Goal: Task Accomplishment & Management: Use online tool/utility

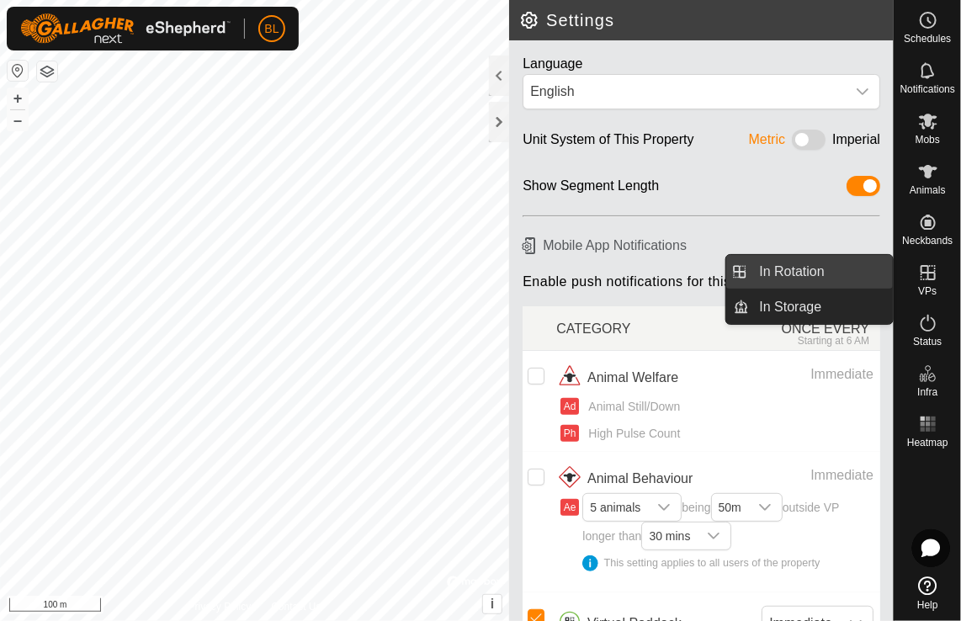
click at [787, 264] on link "In Rotation" at bounding box center [821, 272] width 144 height 34
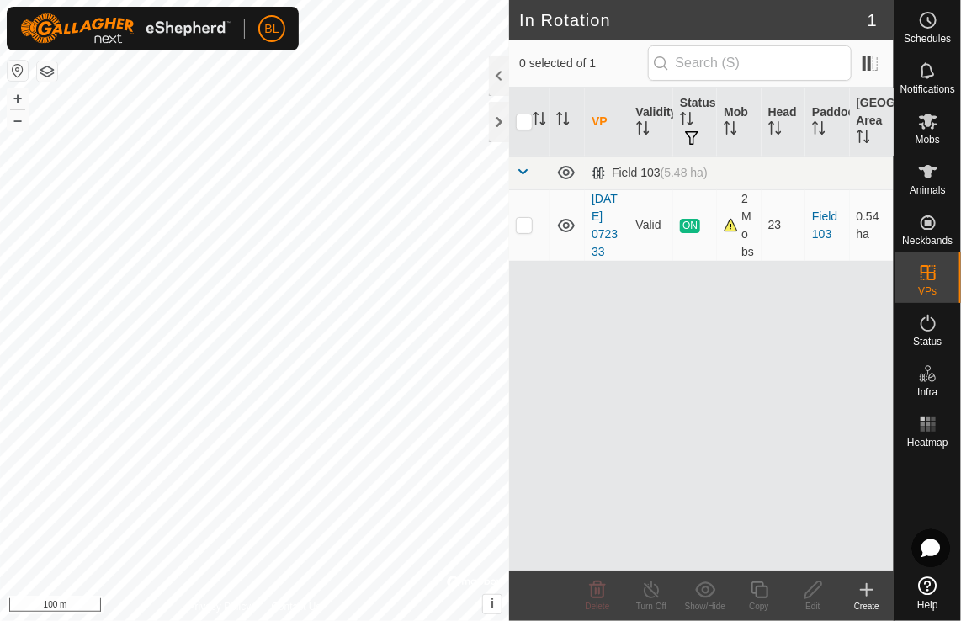
click at [865, 583] on icon at bounding box center [866, 590] width 20 height 20
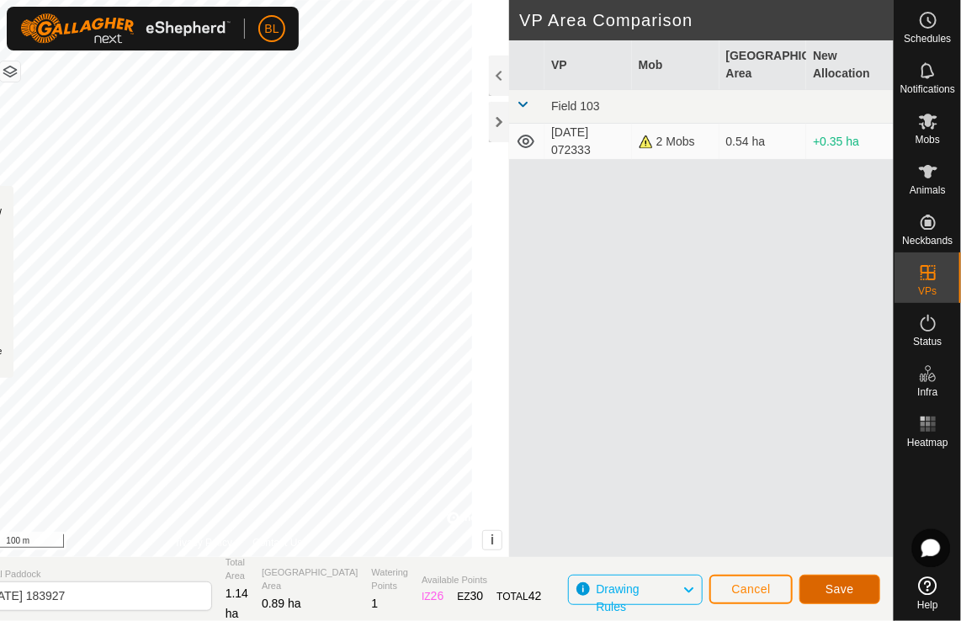
click at [864, 590] on button "Save" at bounding box center [839, 588] width 81 height 29
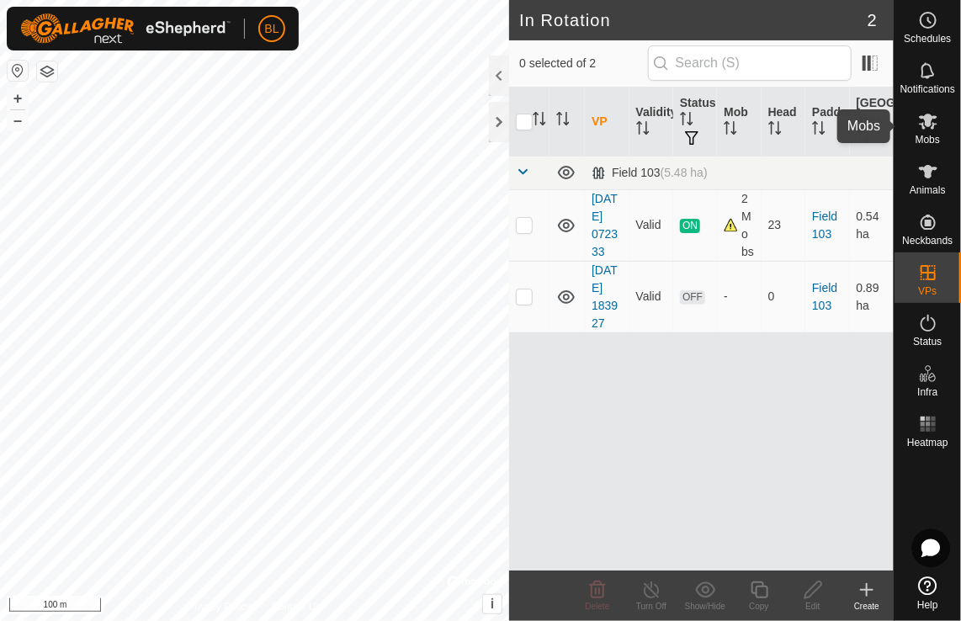
click at [930, 138] on span "Mobs" at bounding box center [927, 140] width 24 height 10
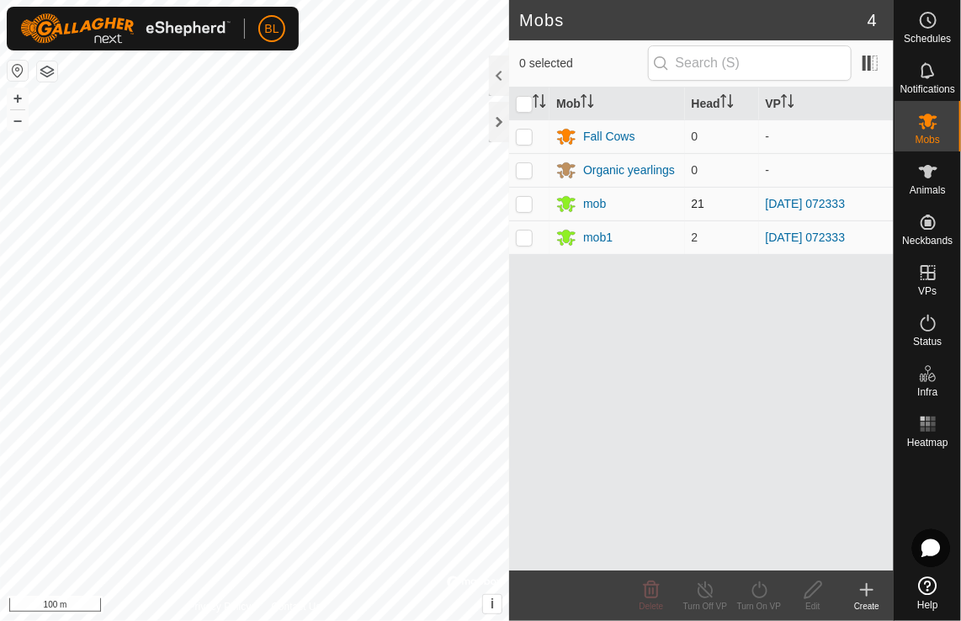
click at [528, 204] on p-checkbox at bounding box center [524, 203] width 17 height 13
checkbox input "true"
click at [519, 236] on p-checkbox at bounding box center [524, 236] width 17 height 13
checkbox input "true"
click at [754, 590] on icon at bounding box center [759, 590] width 21 height 20
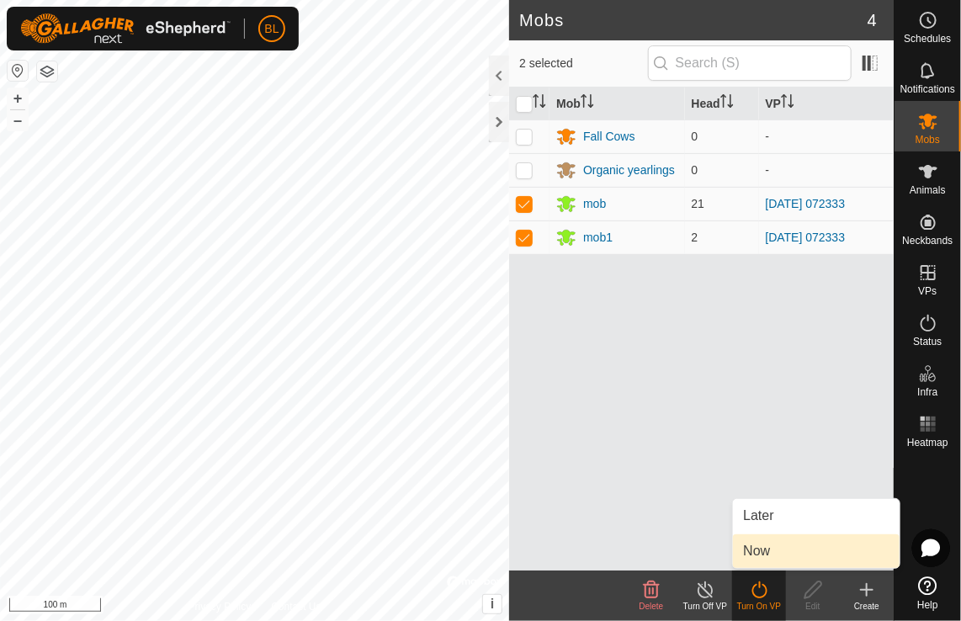
click at [757, 548] on link "Now" at bounding box center [816, 551] width 167 height 34
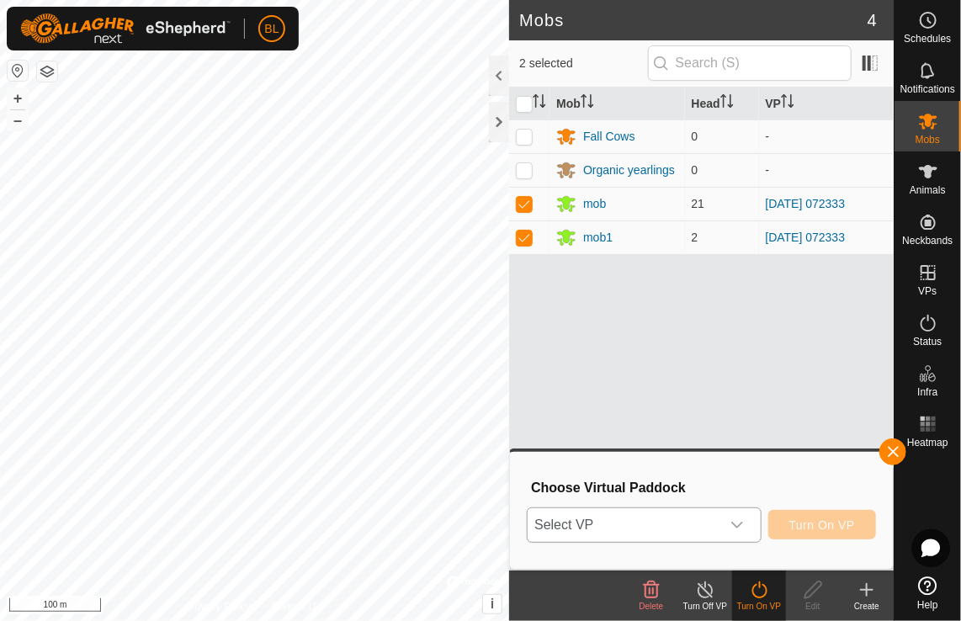
click at [738, 516] on div "dropdown trigger" at bounding box center [737, 525] width 34 height 34
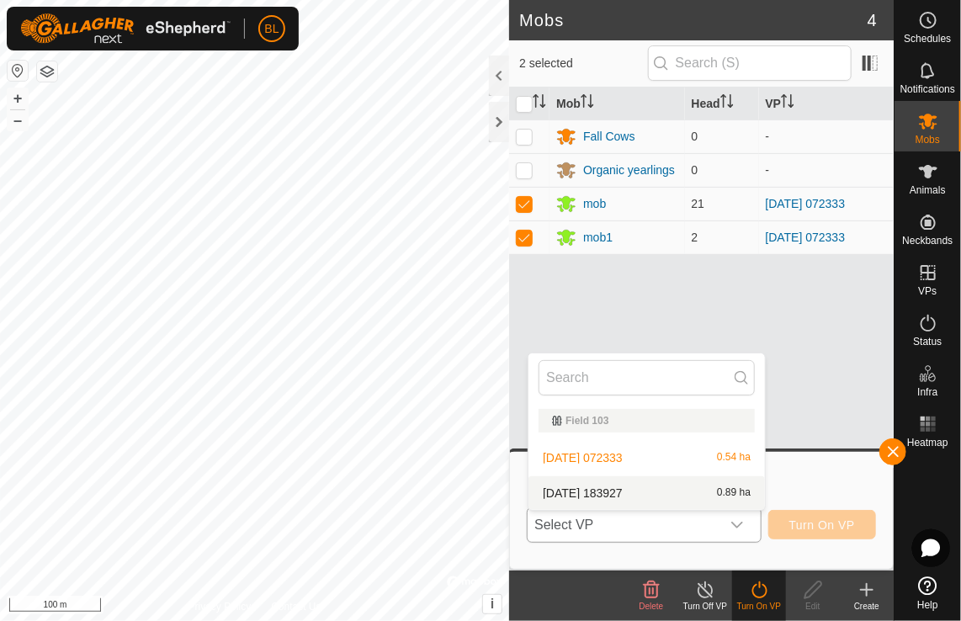
click at [640, 488] on li "[DATE] 183927 0.89 ha" at bounding box center [646, 493] width 236 height 34
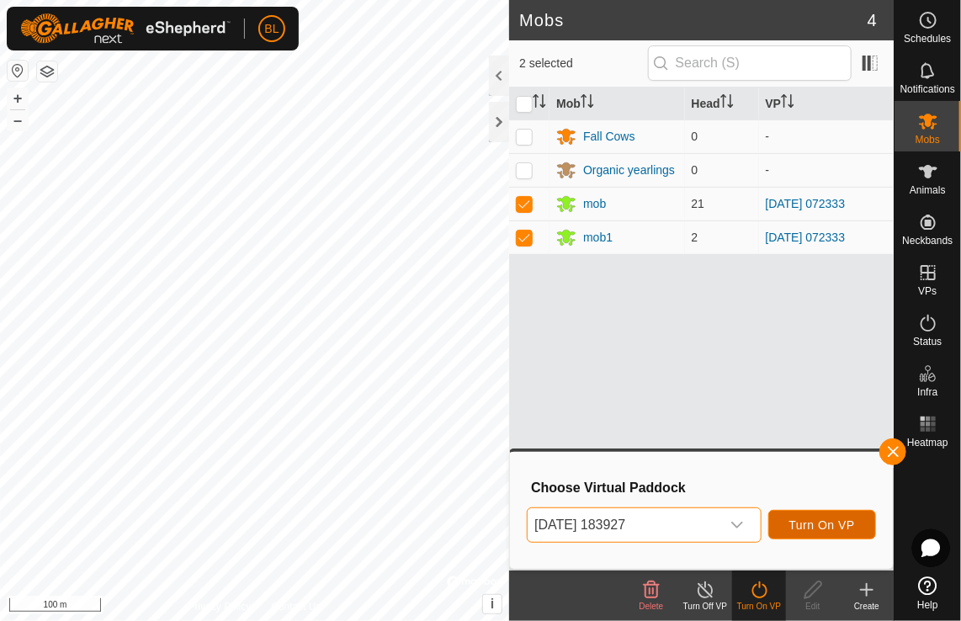
click at [791, 520] on button "Turn On VP" at bounding box center [822, 524] width 108 height 29
